Goal: Task Accomplishment & Management: Complete application form

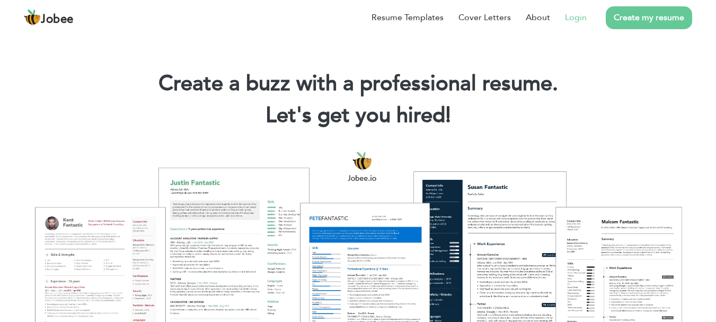
click at [581, 17] on link "Login" at bounding box center [576, 17] width 22 height 13
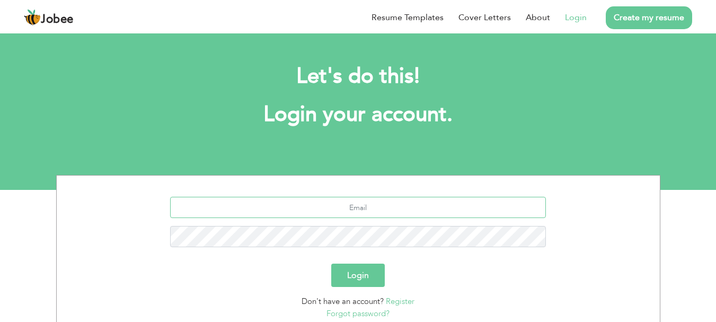
click at [366, 207] on input "text" at bounding box center [358, 207] width 376 height 21
type input "[PERSON_NAME][EMAIL_ADDRESS][DOMAIN_NAME]"
click at [348, 269] on button "Login" at bounding box center [358, 275] width 54 height 23
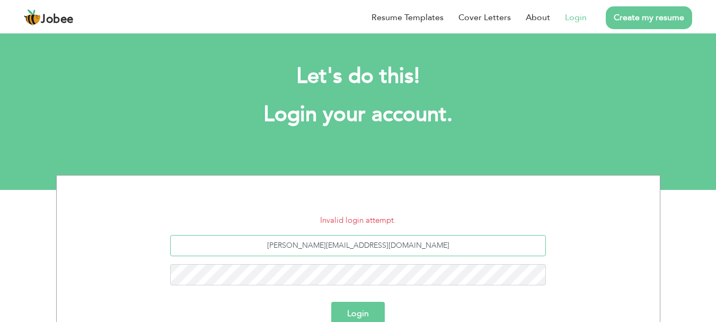
click at [365, 247] on input "[PERSON_NAME][EMAIL_ADDRESS][DOMAIN_NAME]" at bounding box center [358, 245] width 376 height 21
click at [365, 247] on input "tamoor.khalid4@gmail.com" at bounding box center [358, 245] width 376 height 21
type input "03217602522"
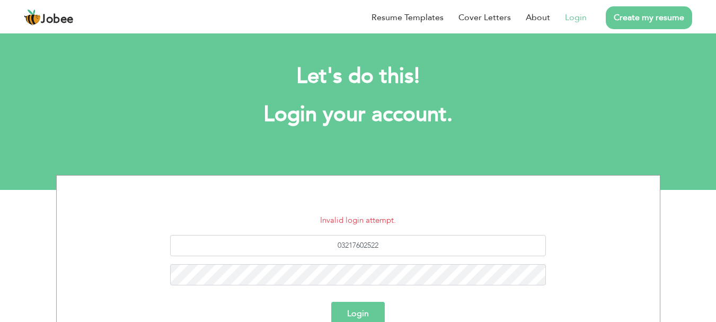
click at [362, 308] on button "Login" at bounding box center [358, 313] width 54 height 23
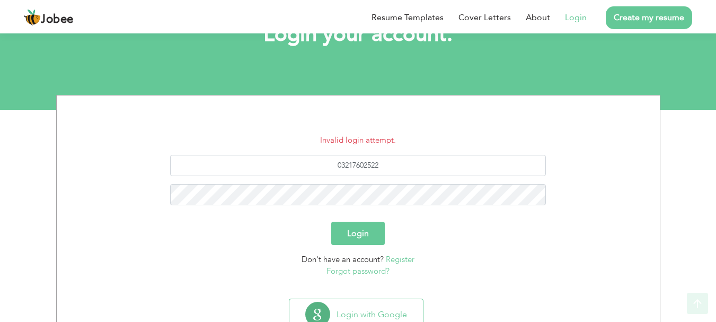
scroll to position [119, 0]
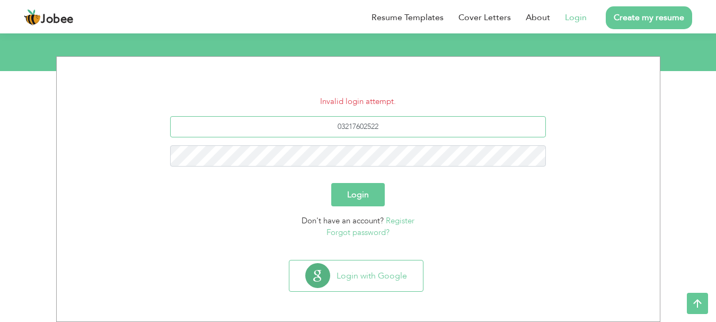
click at [393, 126] on input "03217602522" at bounding box center [358, 126] width 376 height 21
click at [393, 126] on input "text" at bounding box center [358, 126] width 376 height 21
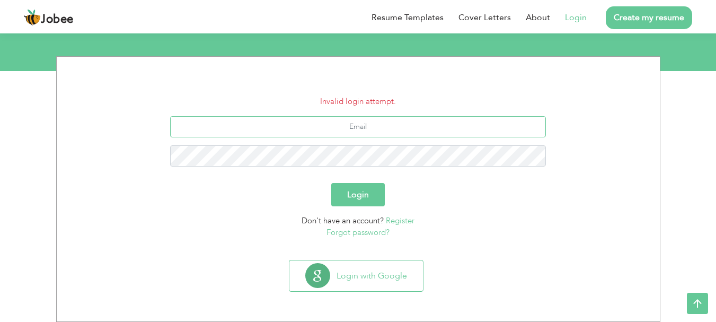
type input "[PERSON_NAME][EMAIL_ADDRESS][DOMAIN_NAME]"
click at [331, 183] on button "Login" at bounding box center [358, 194] width 54 height 23
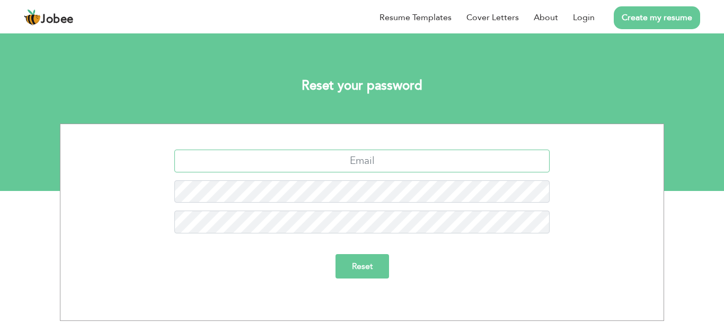
click at [359, 157] on input "text" at bounding box center [362, 161] width 376 height 23
type input "[PERSON_NAME][EMAIL_ADDRESS][DOMAIN_NAME]"
click at [336, 254] on input "Reset" at bounding box center [363, 266] width 54 height 24
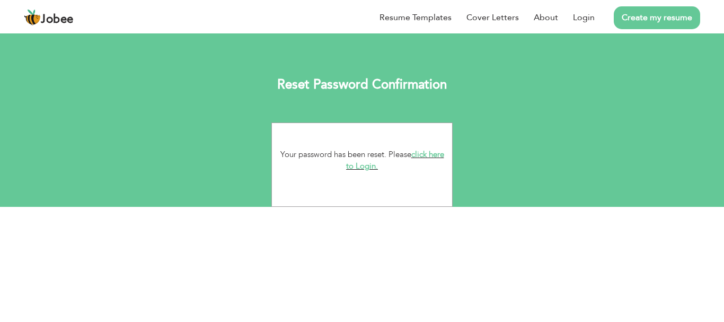
click at [368, 170] on link "click here to Login." at bounding box center [395, 160] width 98 height 23
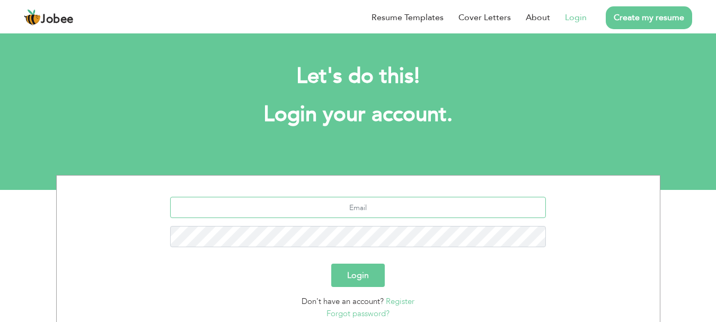
click at [360, 211] on input "text" at bounding box center [358, 207] width 376 height 21
type input "[PERSON_NAME][EMAIL_ADDRESS][DOMAIN_NAME]"
click at [357, 278] on button "Login" at bounding box center [358, 275] width 54 height 23
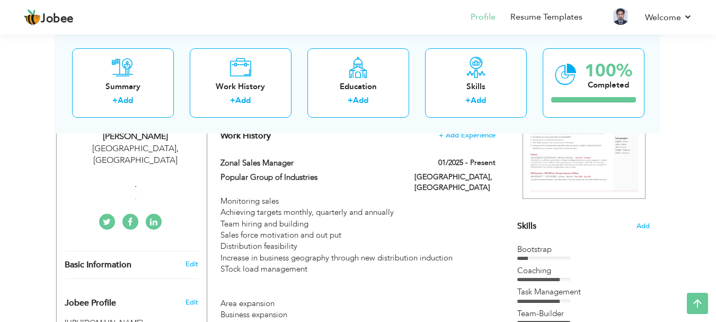
scroll to position [184, 0]
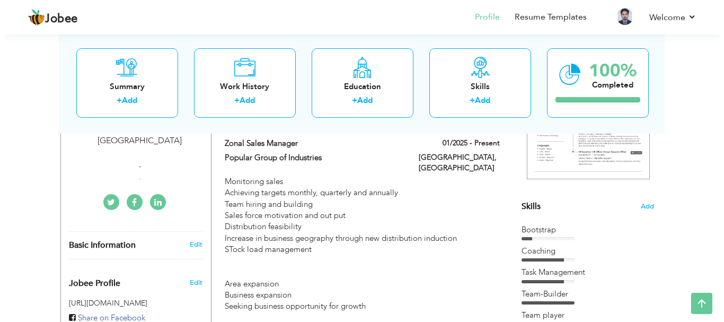
scroll to position [204, 0]
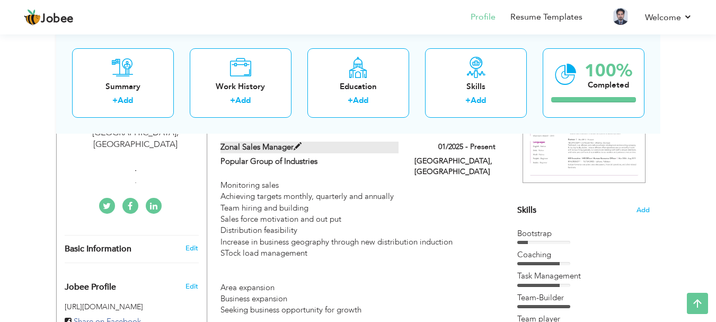
click at [273, 147] on label "Zonal Sales Manager" at bounding box center [310, 147] width 178 height 11
type input "Zonal Sales Manager"
type input "Popular Group of Industries"
type input "01/2025"
type input "[GEOGRAPHIC_DATA]"
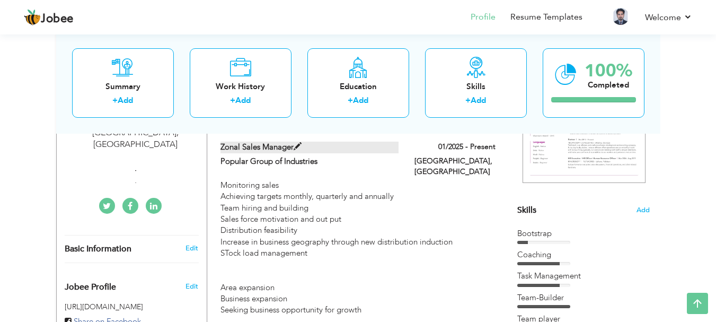
type input "[GEOGRAPHIC_DATA]"
checkbox input "true"
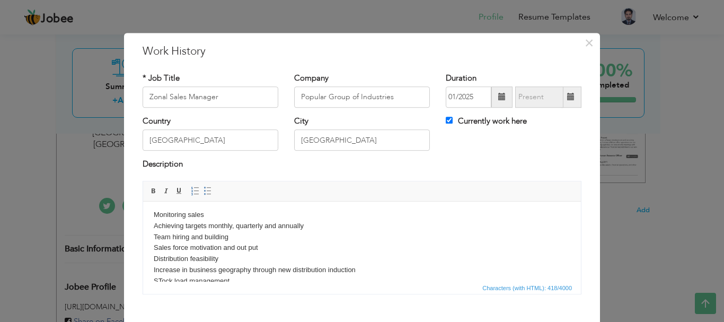
scroll to position [0, 0]
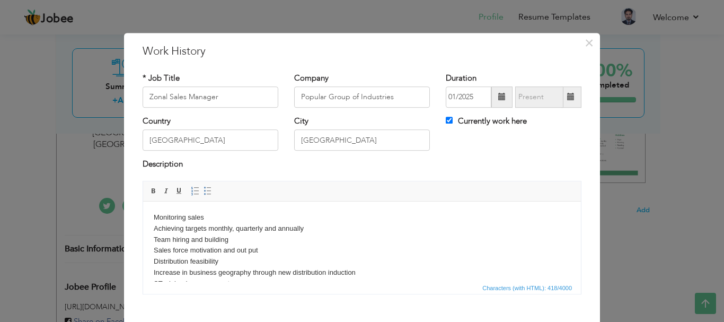
click at [246, 265] on body "Monitoring sales Achieving targets monthly, quarterly and annually Team hiring …" at bounding box center [362, 278] width 417 height 133
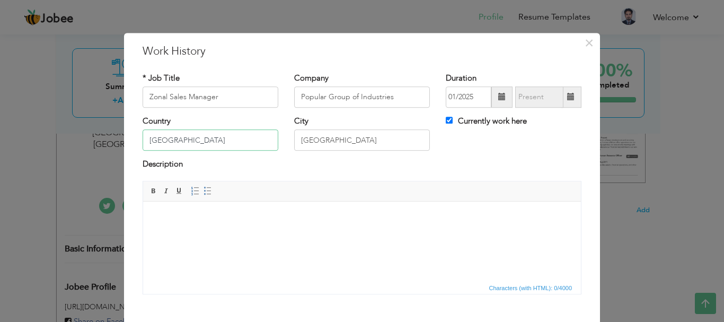
click at [197, 137] on input "[GEOGRAPHIC_DATA]" at bounding box center [211, 140] width 136 height 21
type input "P"
click at [225, 101] on input "Zonal Sales Manager" at bounding box center [211, 96] width 136 height 21
type input "Z"
click at [396, 97] on input "Popular Group of Industries" at bounding box center [362, 96] width 136 height 21
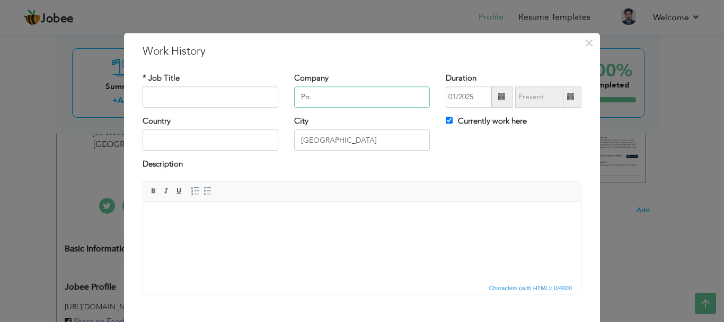
type input "P"
click at [391, 139] on input "[GEOGRAPHIC_DATA]" at bounding box center [362, 140] width 136 height 21
type input "F"
click at [446, 121] on input "Currently work here" at bounding box center [449, 120] width 7 height 7
checkbox input "false"
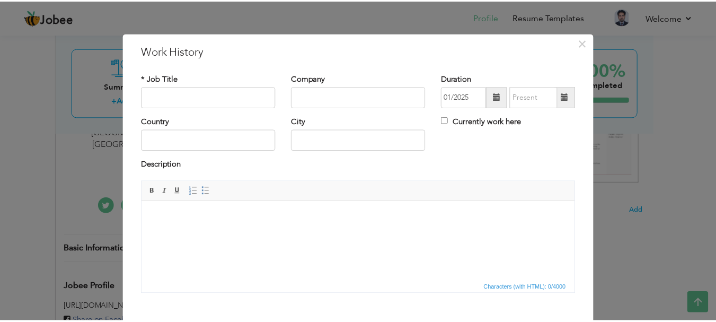
scroll to position [58, 0]
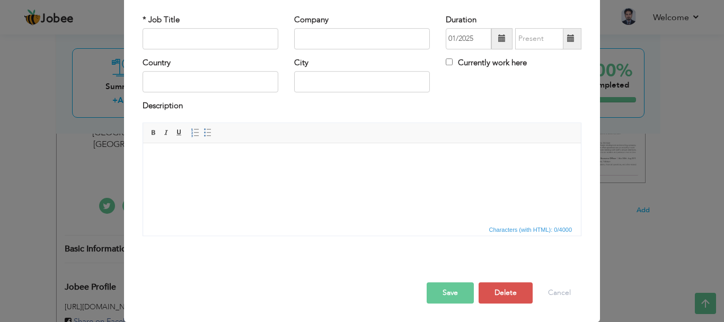
click at [441, 291] on button "Save" at bounding box center [450, 292] width 47 height 21
click at [445, 294] on button "Save" at bounding box center [450, 292] width 47 height 21
click at [621, 135] on div "× Work History * Job Title Company Duration 01/2025 Currently work here" at bounding box center [362, 161] width 724 height 322
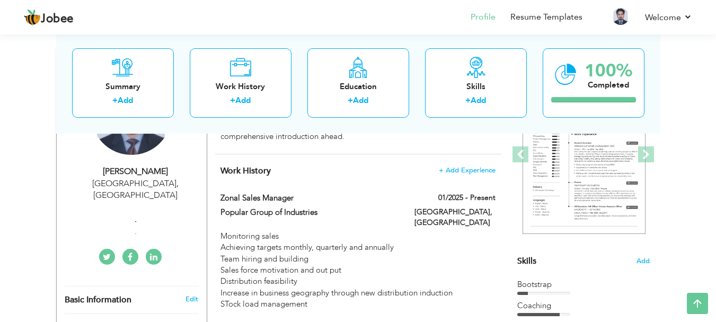
scroll to position [156, 0]
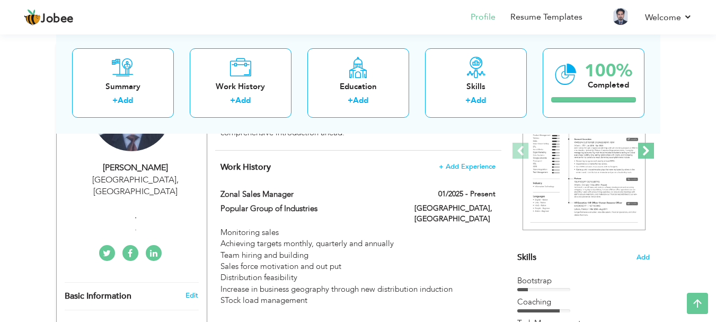
click at [653, 150] on span at bounding box center [646, 151] width 16 height 16
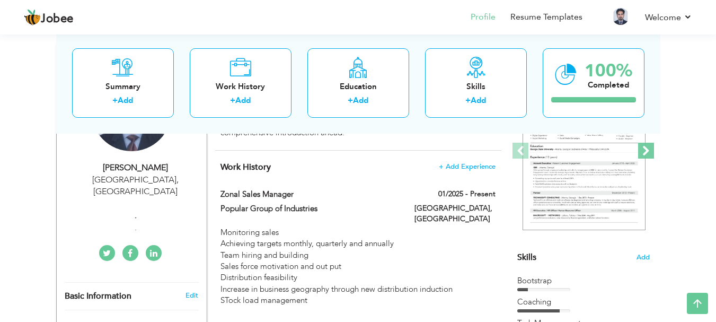
click at [653, 150] on span at bounding box center [646, 151] width 16 height 16
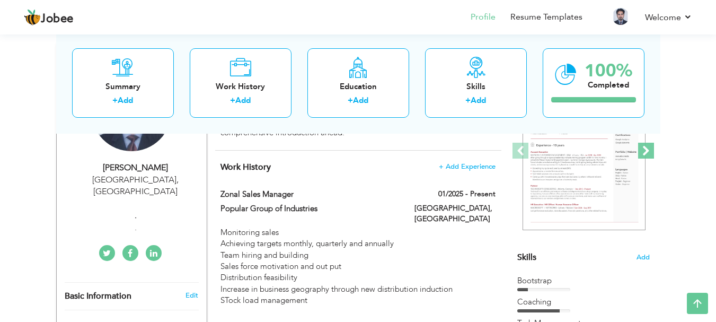
click at [653, 150] on span at bounding box center [646, 151] width 16 height 16
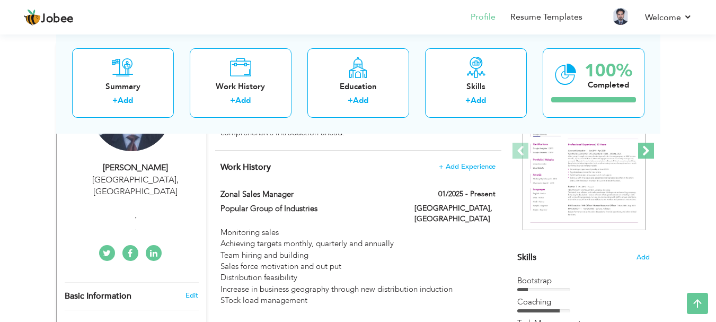
click at [653, 150] on span at bounding box center [646, 151] width 16 height 16
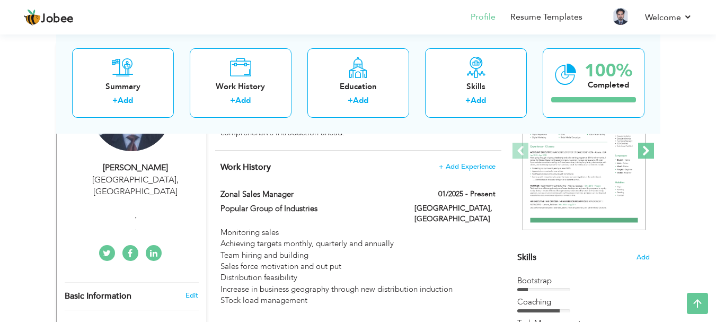
click at [653, 150] on span at bounding box center [646, 151] width 16 height 16
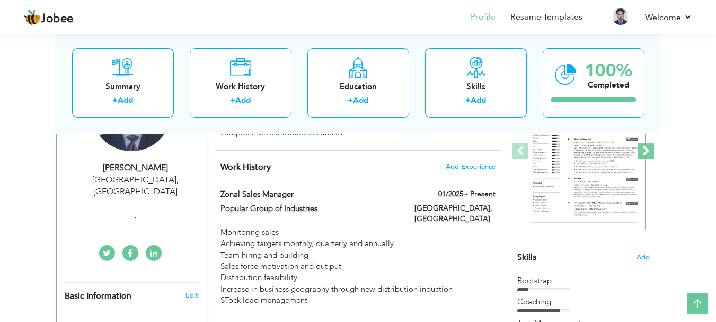
click at [653, 150] on span at bounding box center [646, 151] width 16 height 16
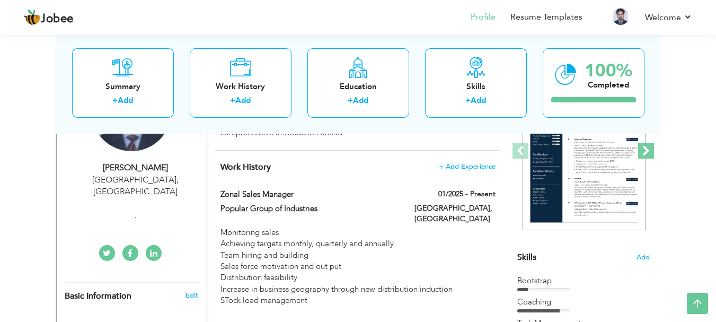
click at [649, 151] on span at bounding box center [646, 151] width 16 height 16
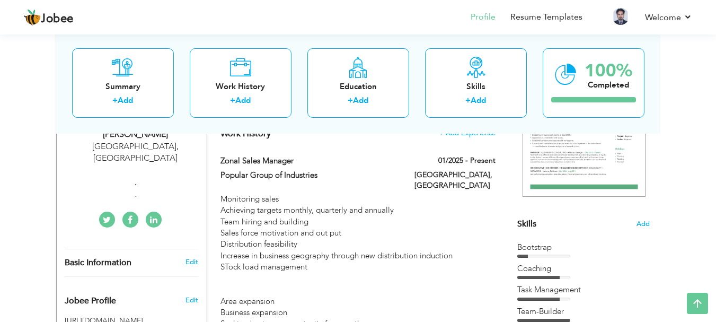
scroll to position [191, 0]
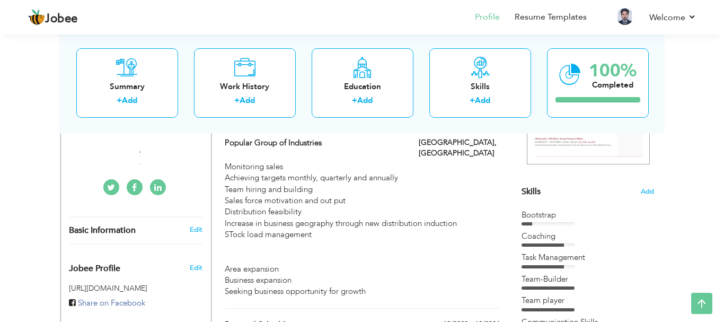
scroll to position [234, 0]
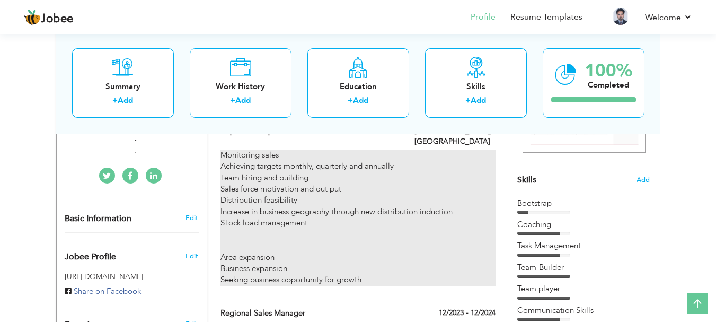
click at [408, 247] on div "Monitoring sales Achieving targets monthly, quarterly and annually Team hiring …" at bounding box center [358, 218] width 275 height 136
type input "Zonal Sales Manager"
type input "Popular Group of Industries"
type input "01/2025"
type input "[GEOGRAPHIC_DATA]"
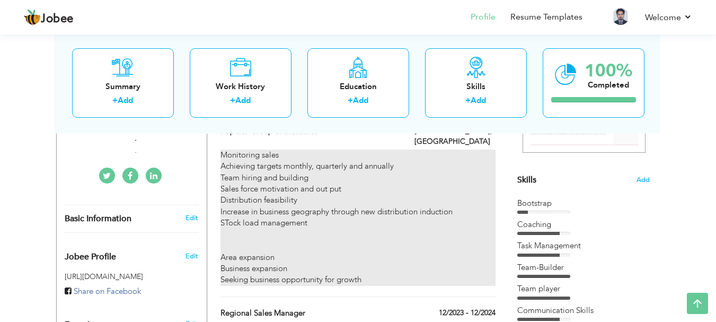
type input "[GEOGRAPHIC_DATA]"
checkbox input "true"
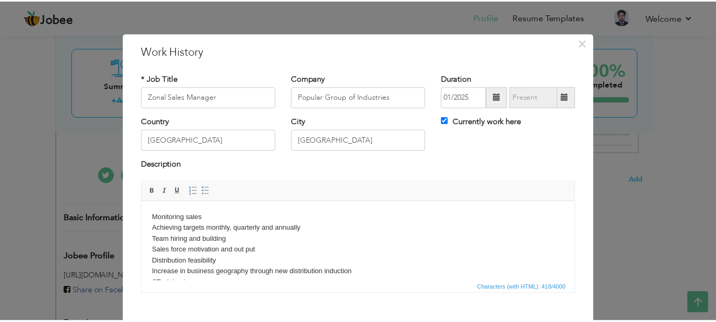
scroll to position [50, 0]
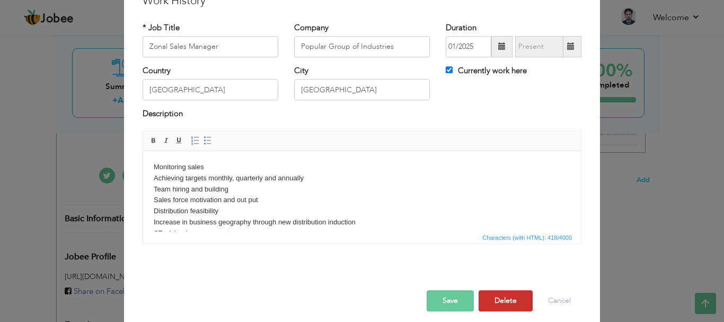
click at [506, 306] on button "Delete" at bounding box center [506, 300] width 54 height 21
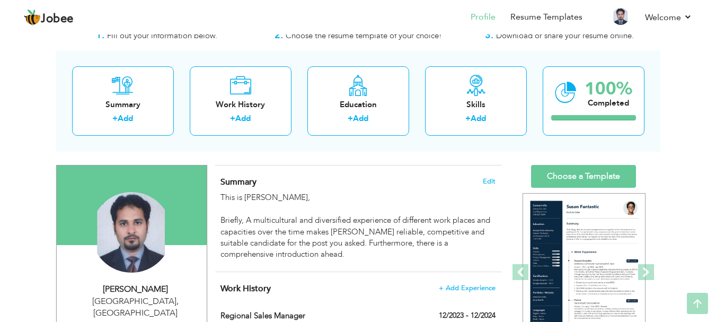
scroll to position [8, 0]
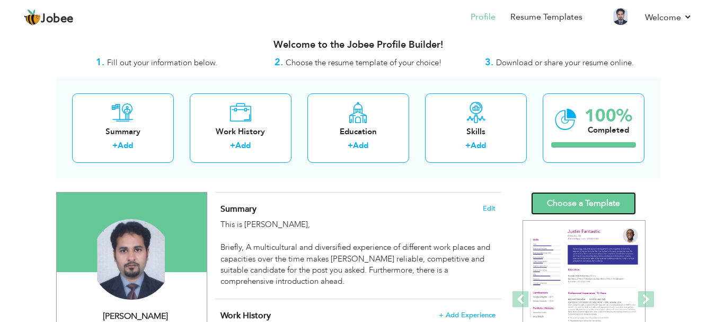
click at [590, 205] on link "Choose a Template" at bounding box center [583, 203] width 105 height 23
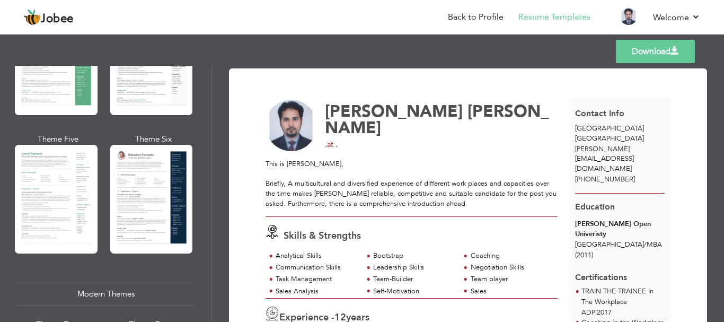
scroll to position [409, 0]
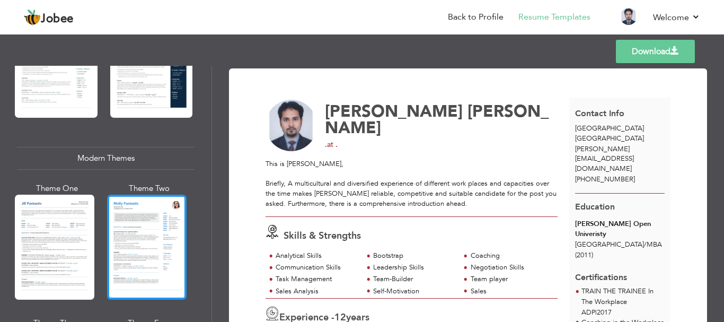
click at [163, 237] on div at bounding box center [147, 247] width 80 height 105
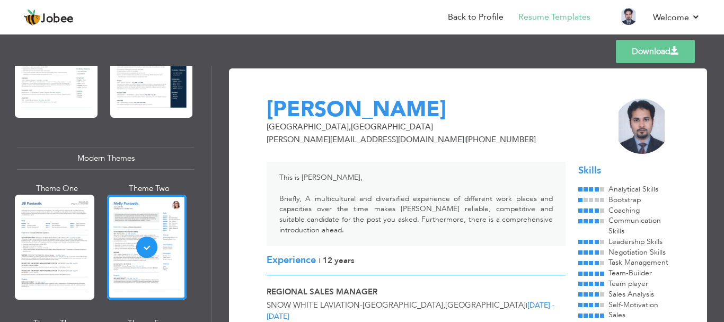
click at [648, 49] on link "Download" at bounding box center [655, 51] width 79 height 23
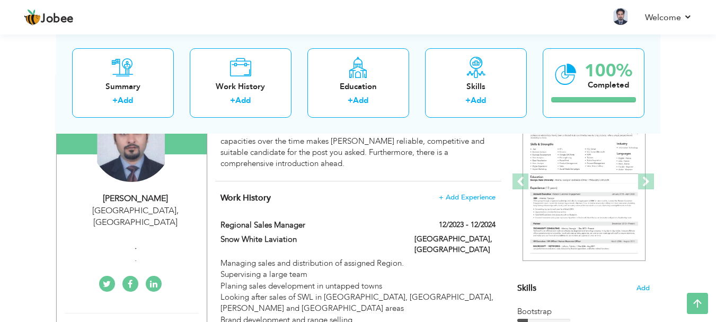
scroll to position [129, 0]
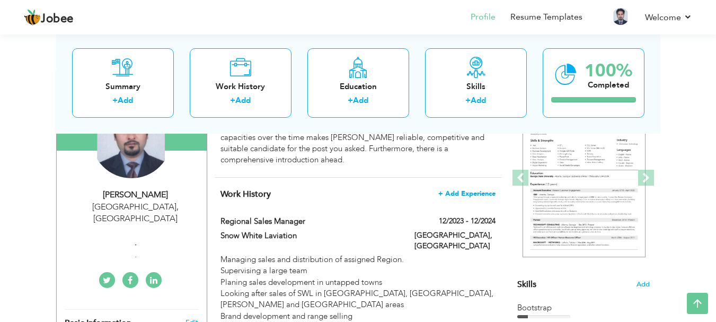
click at [477, 190] on span "+ Add Experience" at bounding box center [467, 193] width 57 height 7
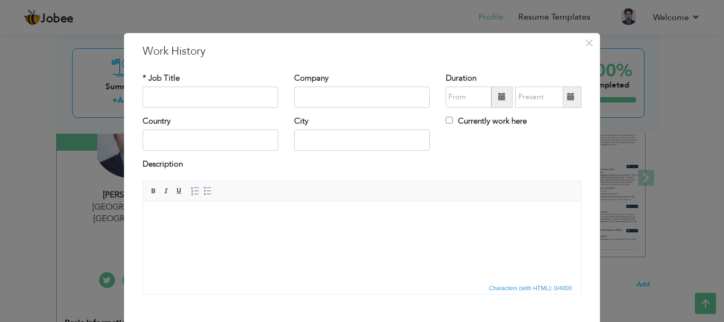
click at [225, 233] on html at bounding box center [362, 217] width 438 height 32
click at [589, 41] on span "×" at bounding box center [589, 42] width 9 height 19
